Goal: Task Accomplishment & Management: Manage account settings

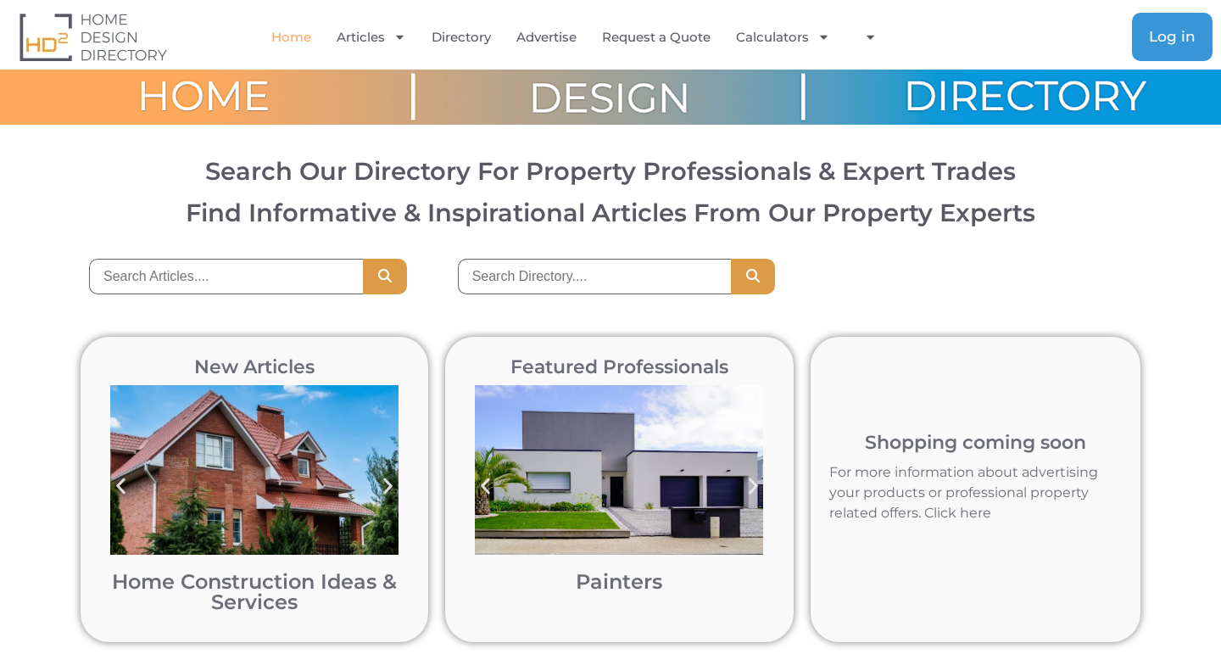
click at [1150, 33] on span "Log in" at bounding box center [1172, 37] width 47 height 14
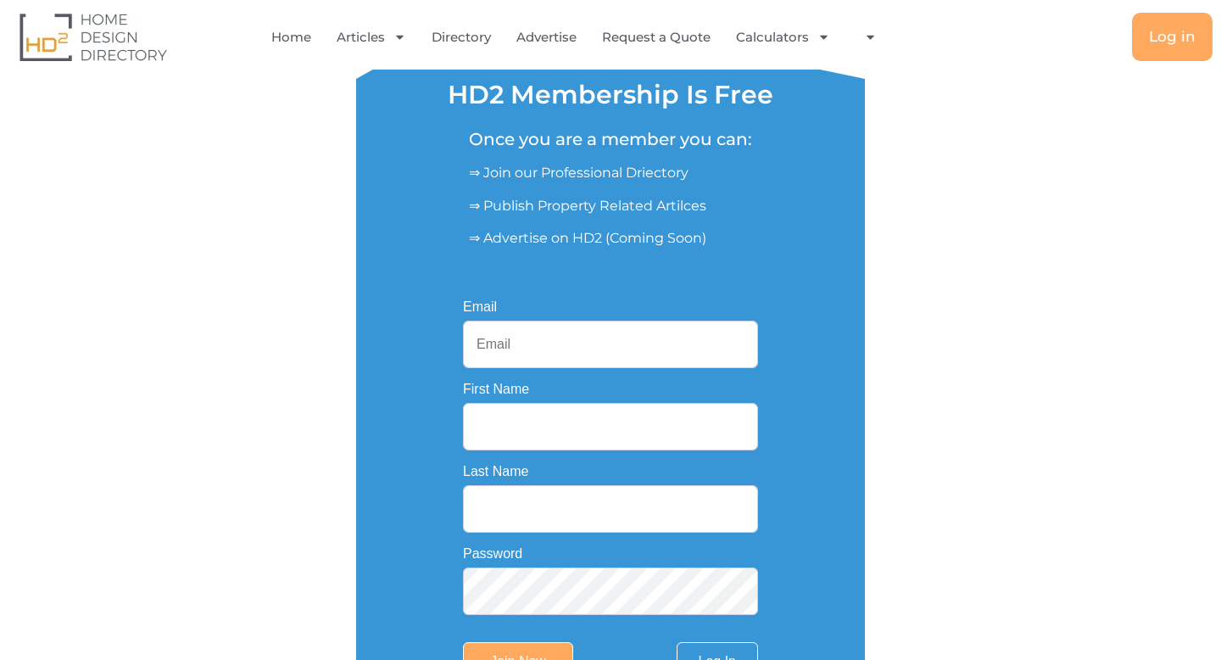
scroll to position [335, 0]
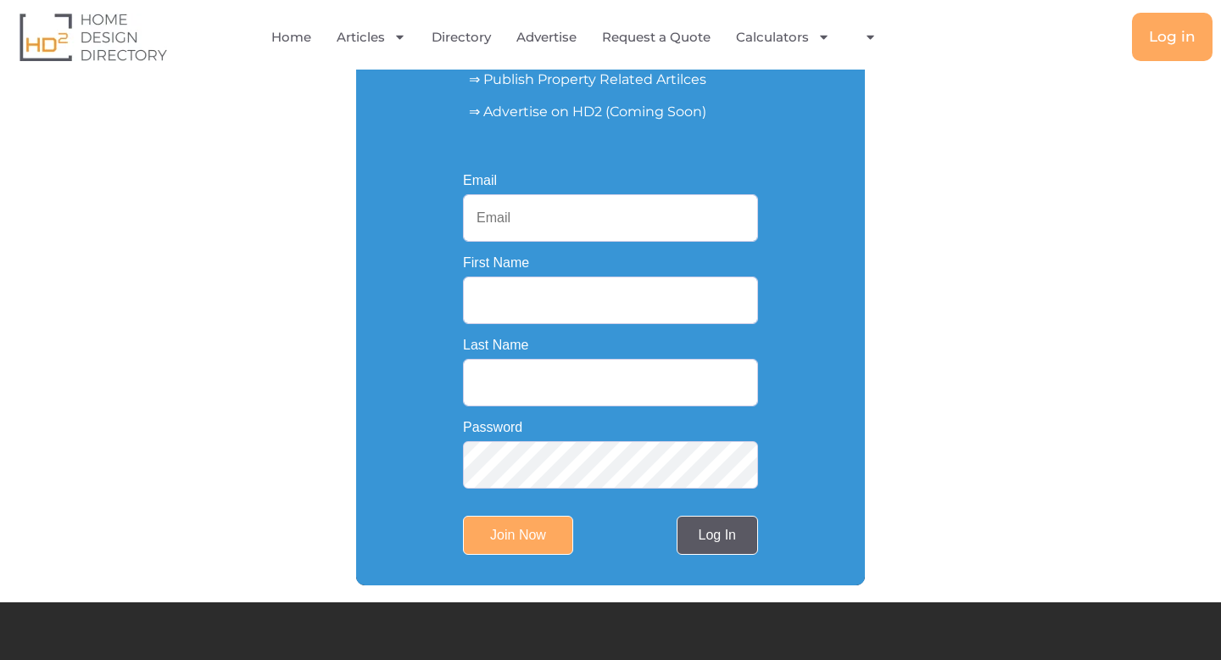
type input "singh123_forms"
click at [711, 529] on link "Log In" at bounding box center [717, 535] width 81 height 39
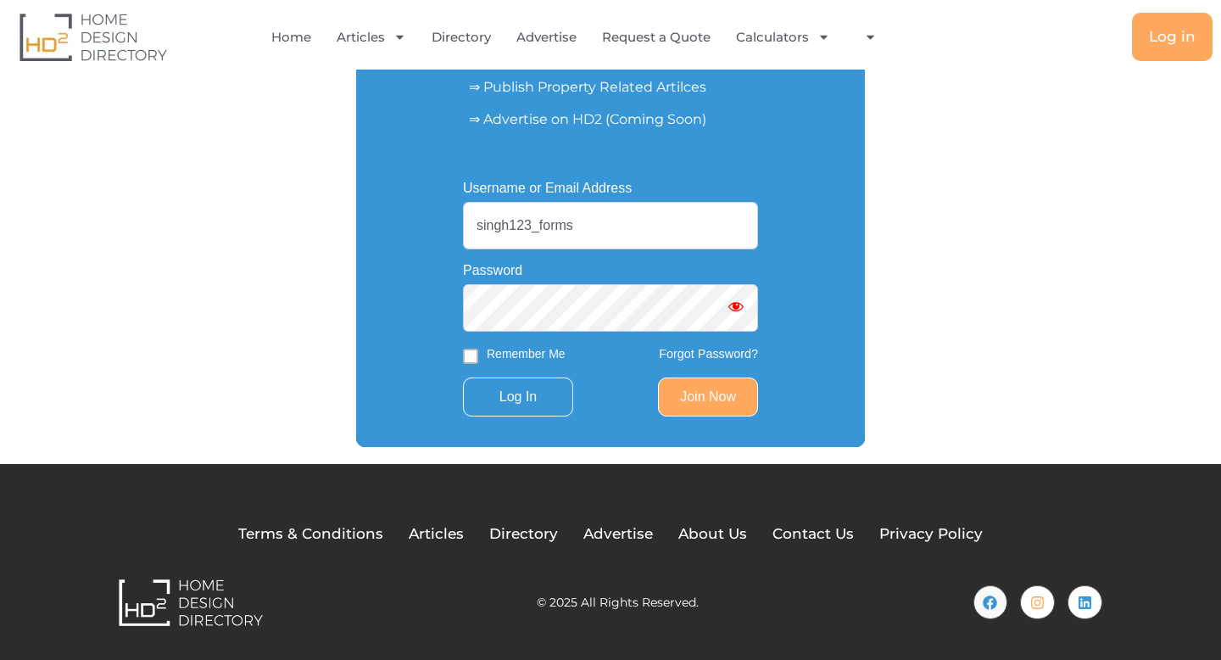
click at [737, 309] on span "Show password" at bounding box center [736, 306] width 17 height 17
click at [456, 313] on div "Username or Email Address singh123_forms Password Remember Me Forgot Password? …" at bounding box center [610, 299] width 354 height 294
click at [583, 229] on input "singh123_forms" at bounding box center [610, 225] width 295 height 47
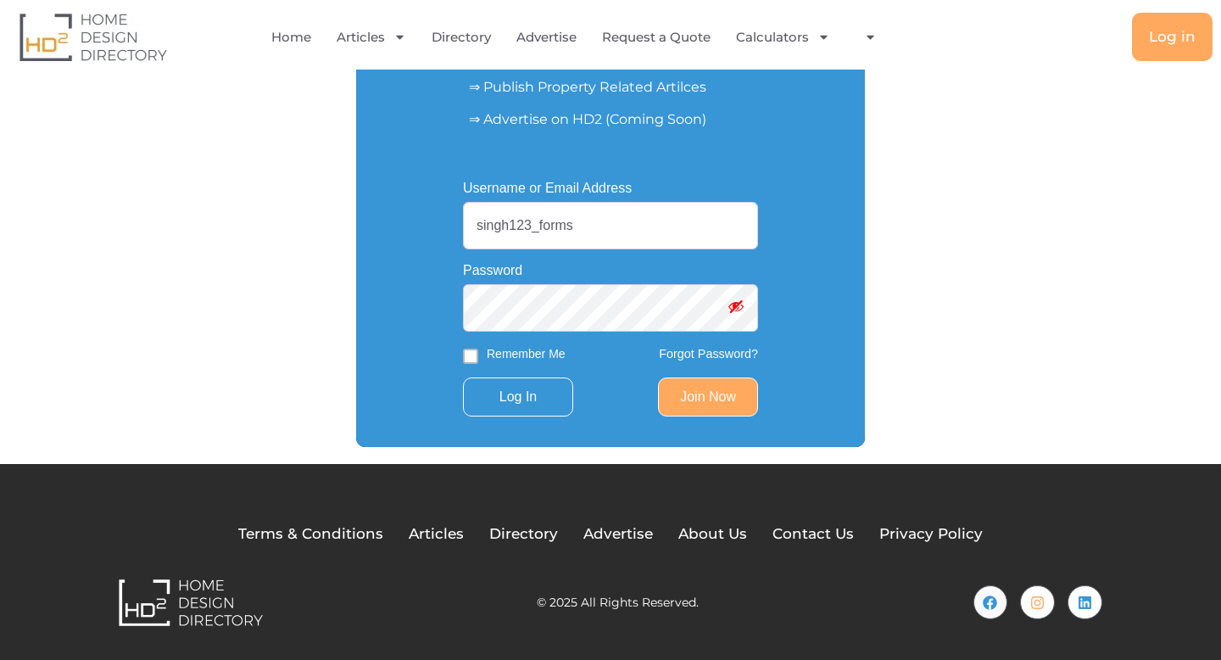
click at [583, 229] on input "singh123_forms" at bounding box center [610, 225] width 295 height 47
click at [756, 398] on link "Join Now" at bounding box center [708, 396] width 100 height 39
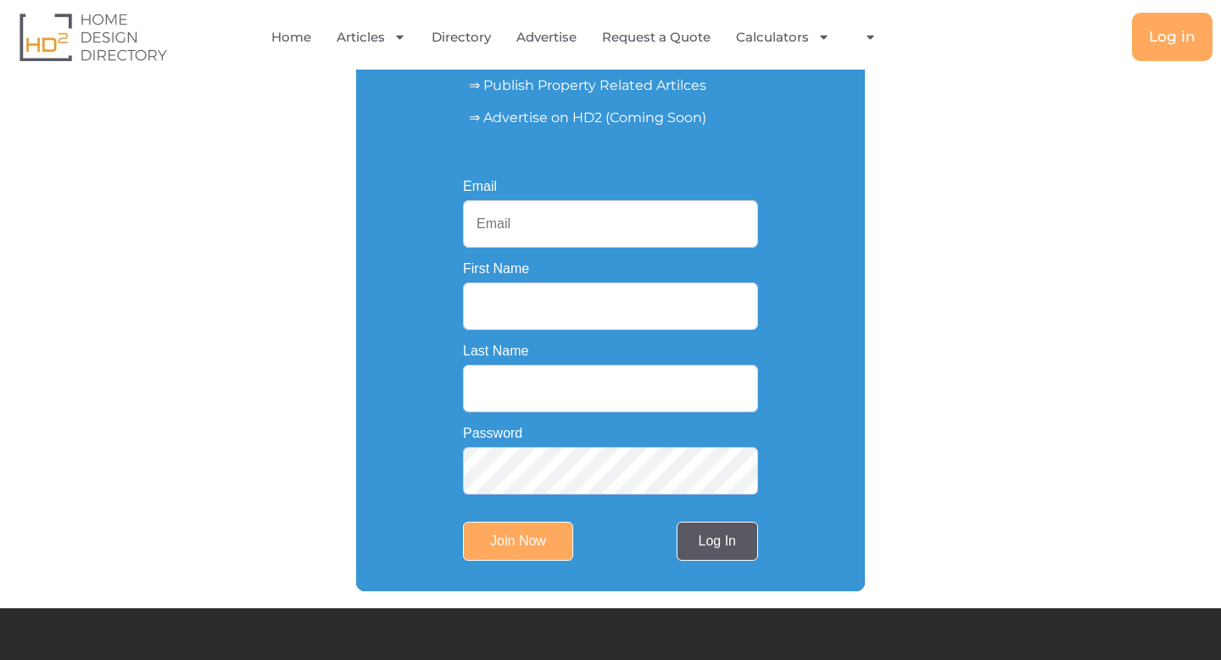
click at [718, 538] on link "Log In" at bounding box center [717, 540] width 81 height 39
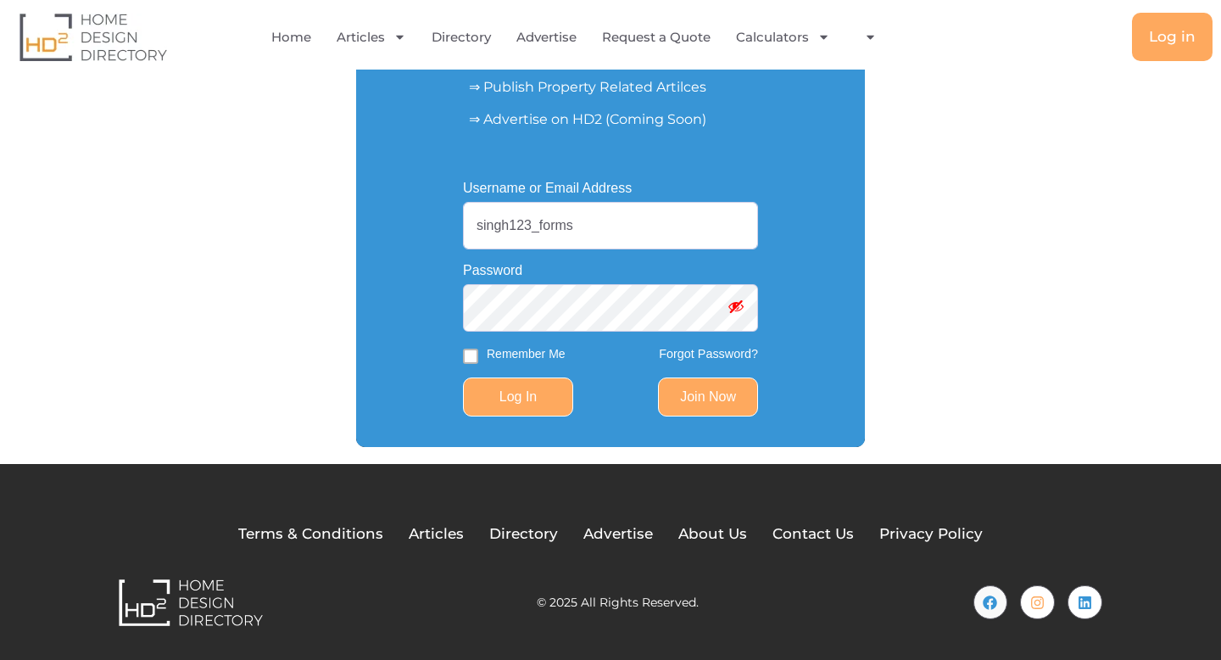
click at [526, 399] on input "Log In" at bounding box center [518, 396] width 110 height 39
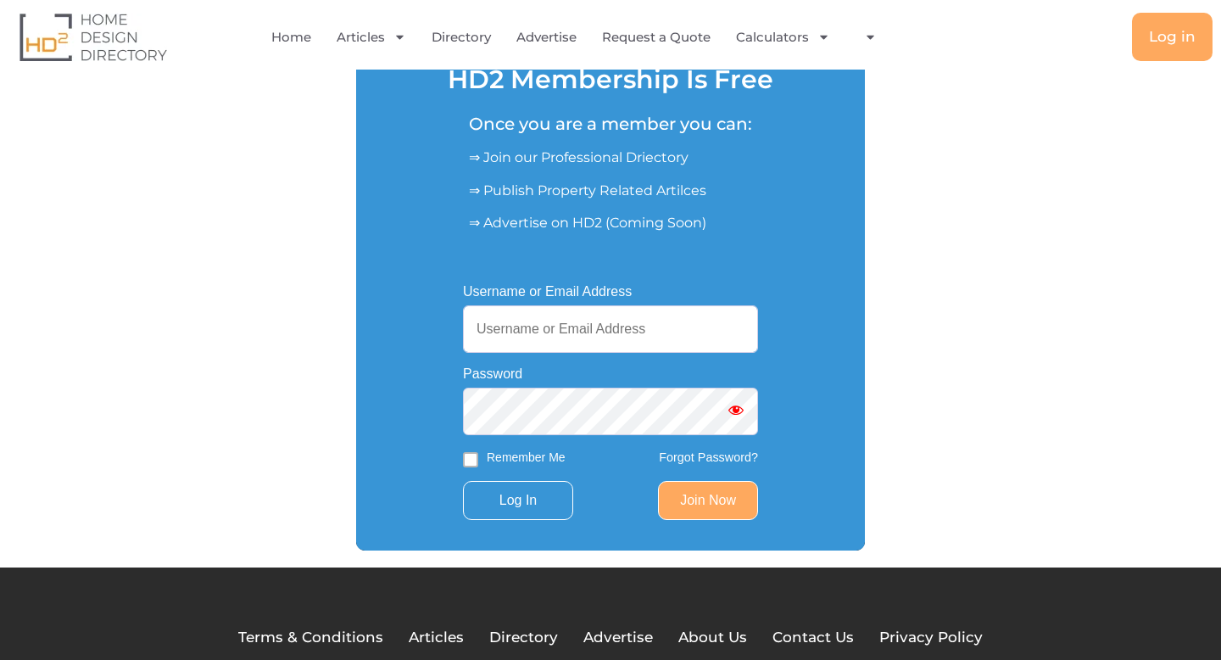
scroll to position [238, 0]
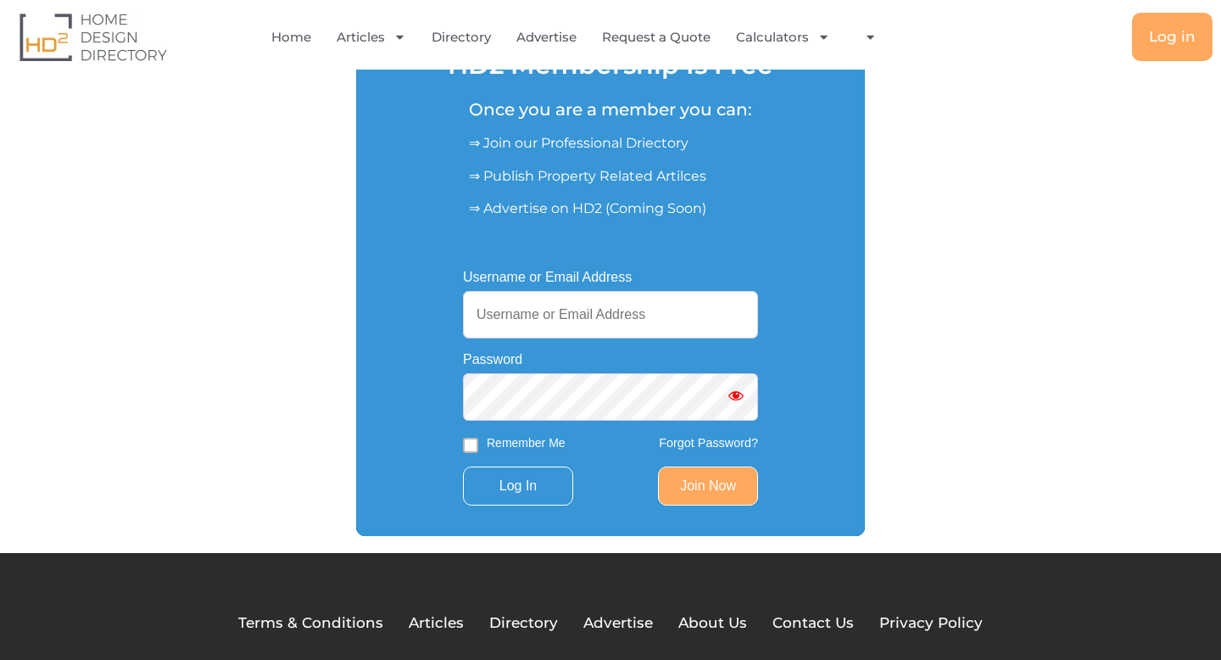
type input "singh123_forms"
click at [568, 331] on input "singh123_forms" at bounding box center [610, 314] width 295 height 47
click at [566, 312] on input "Username or Email Address" at bounding box center [610, 314] width 295 height 47
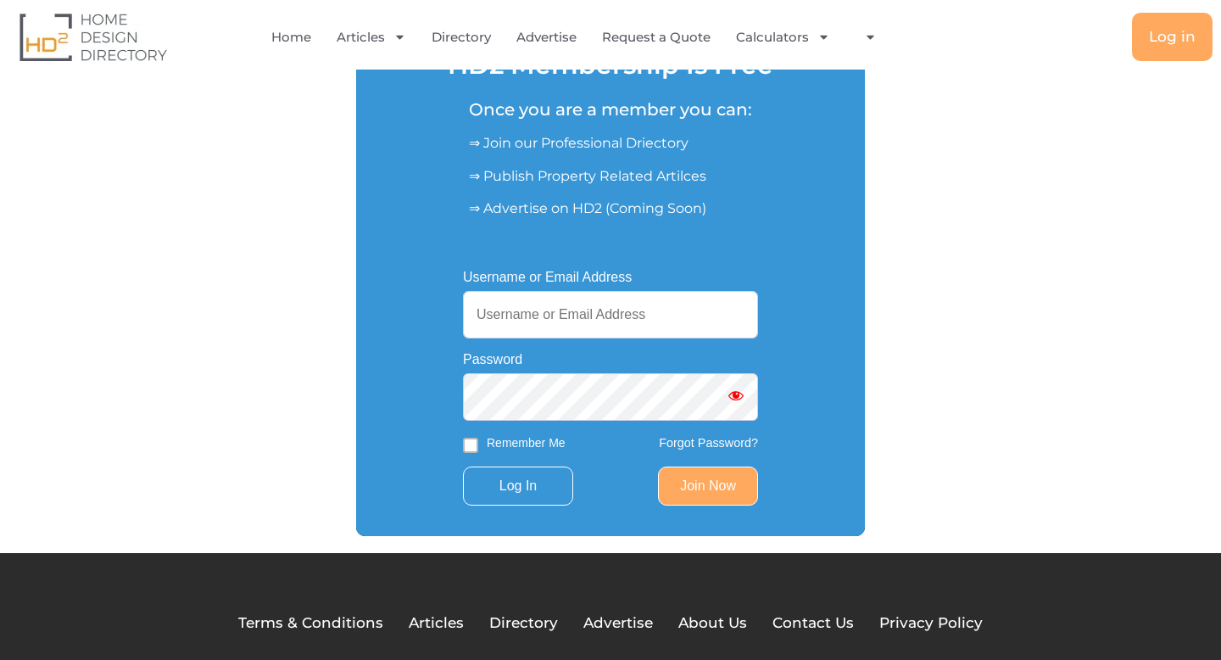
click at [566, 312] on input "Username or Email Address" at bounding box center [610, 314] width 295 height 47
type input "d"
click at [515, 325] on input "Username or Email Address" at bounding box center [610, 314] width 295 height 47
type input "preet3660@gmail.com"
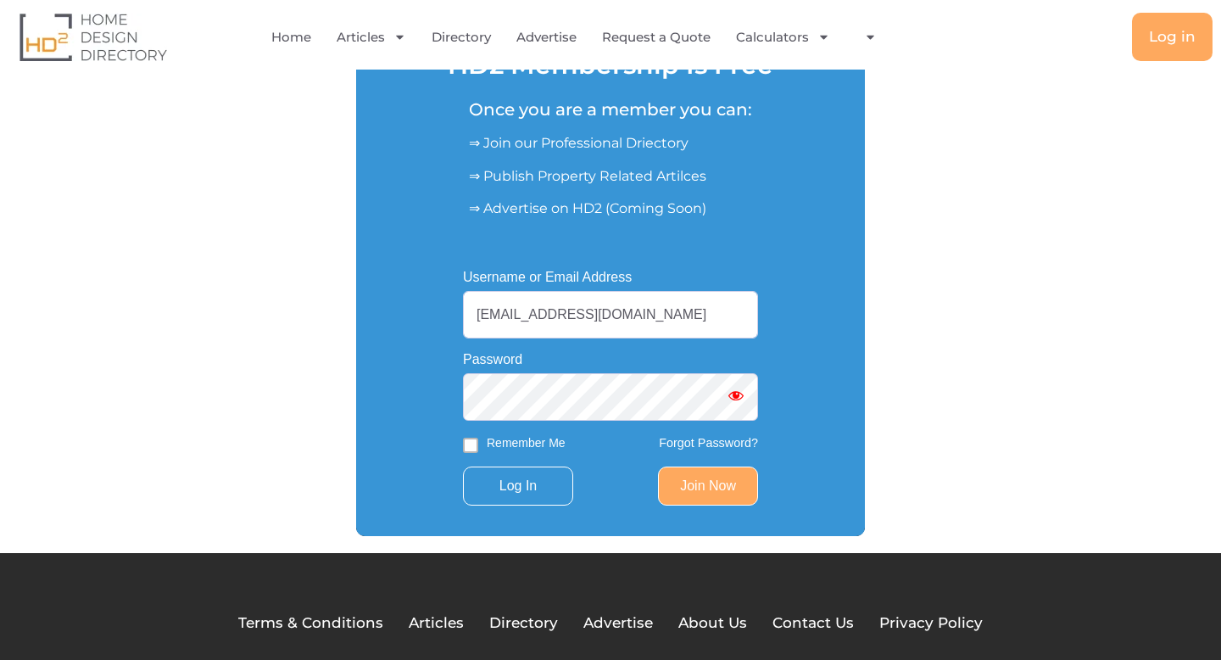
click at [797, 427] on div "Username or Email Address preet3660@gmail.com Password Remember Me Forgot Passw…" at bounding box center [610, 388] width 509 height 296
click at [544, 485] on input "Log In" at bounding box center [518, 485] width 110 height 39
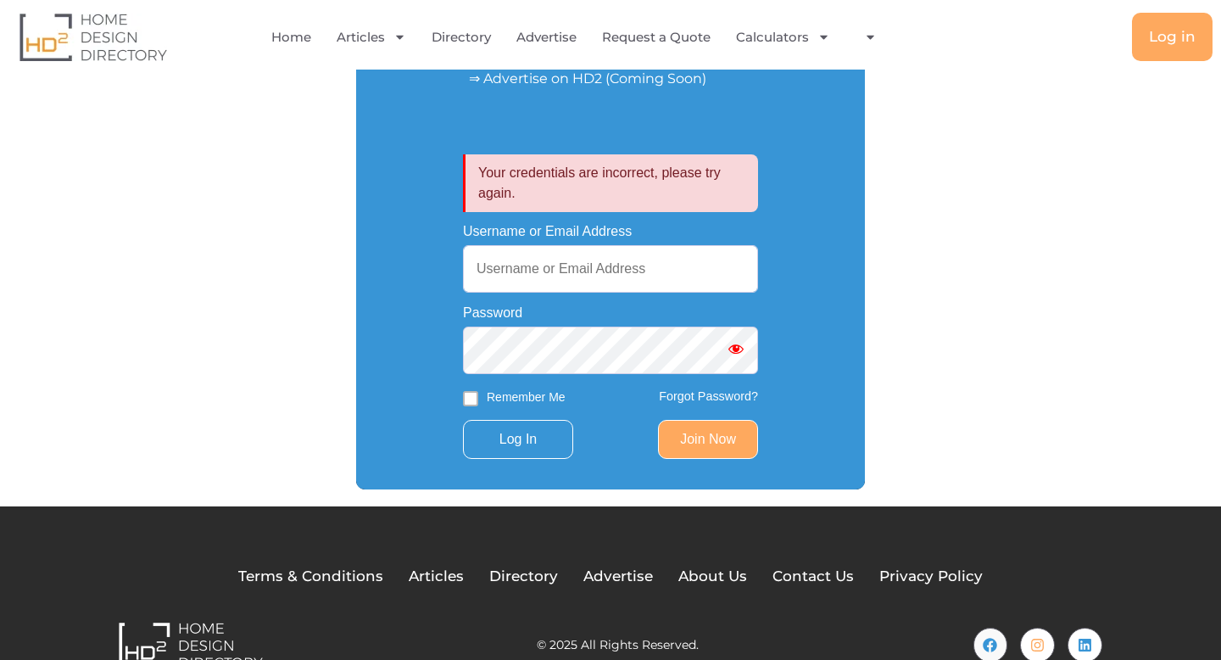
scroll to position [412, 0]
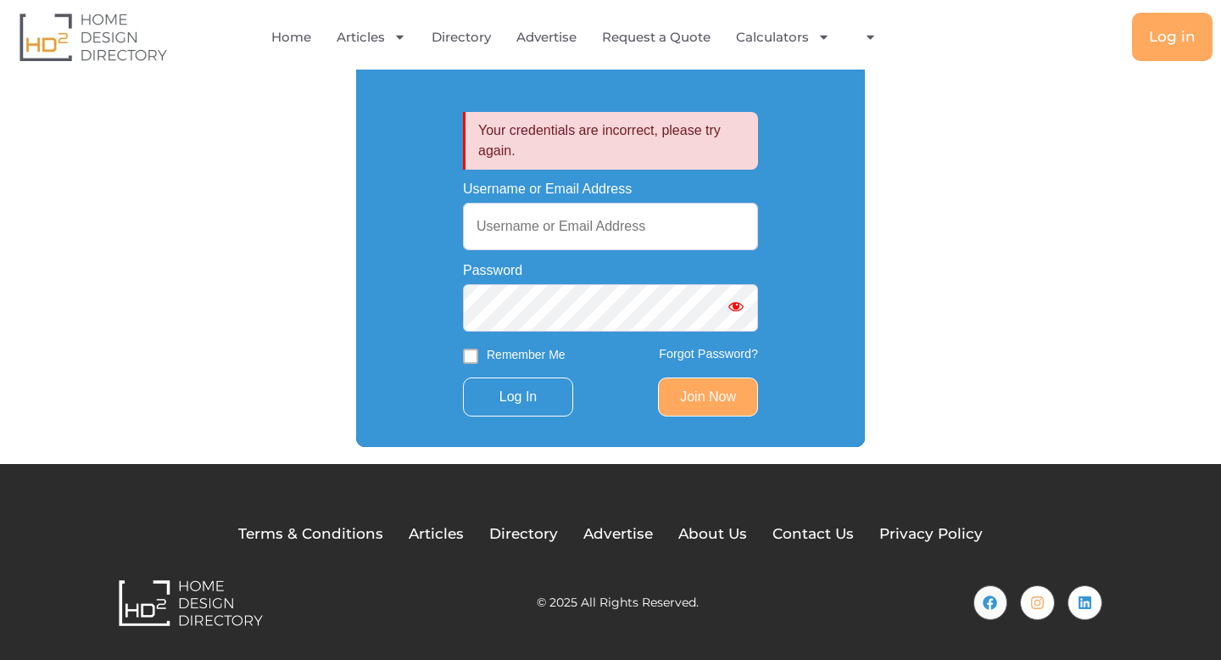
type input "singh123_forms"
click at [492, 393] on input "Log In" at bounding box center [518, 396] width 110 height 39
